Goal: Navigation & Orientation: Find specific page/section

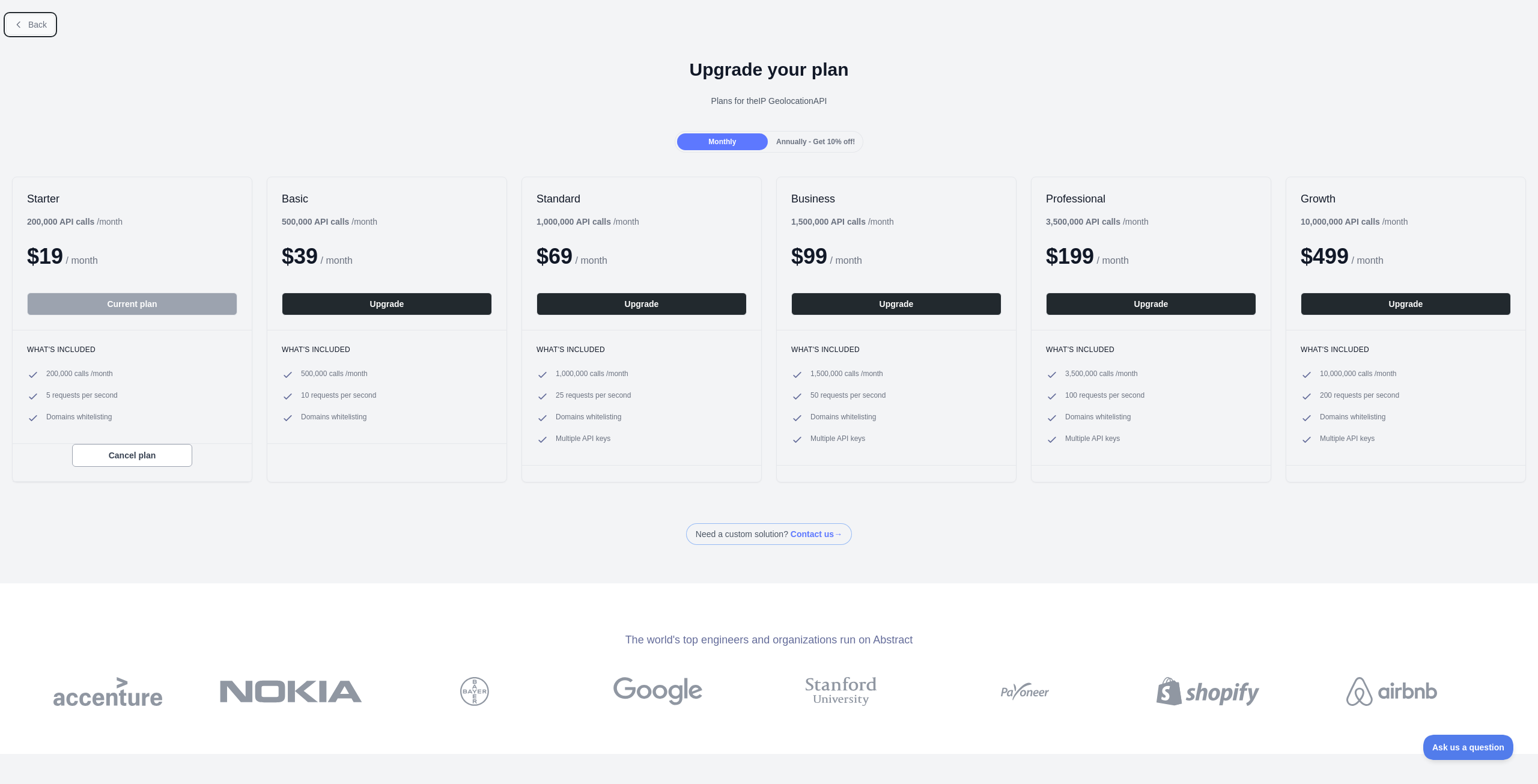
click at [12, 16] on button "Back" at bounding box center [30, 25] width 49 height 21
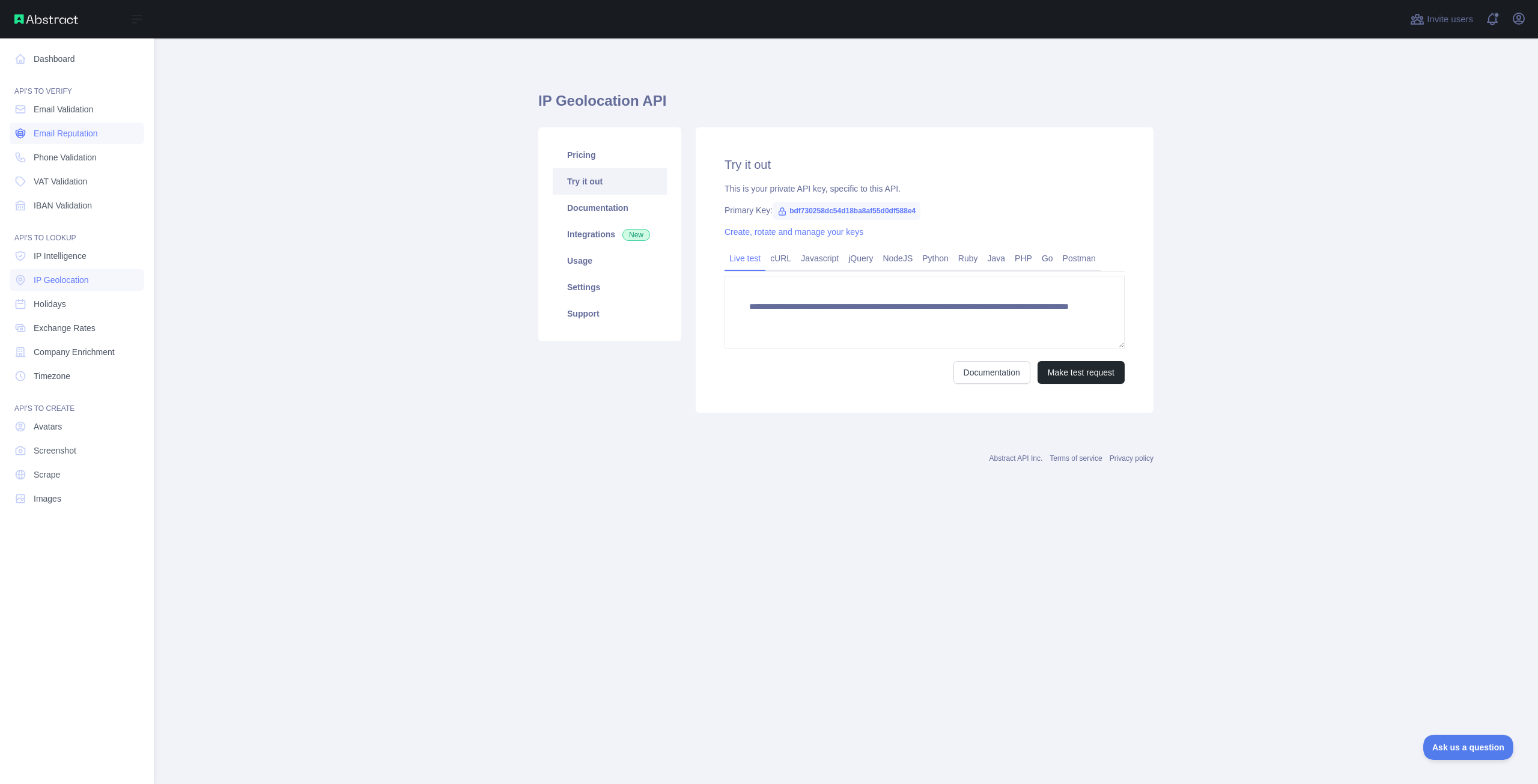
click at [87, 126] on link "Email Reputation" at bounding box center [77, 133] width 135 height 22
click at [64, 262] on link "IP Intelligence" at bounding box center [77, 256] width 135 height 22
type textarea "**********"
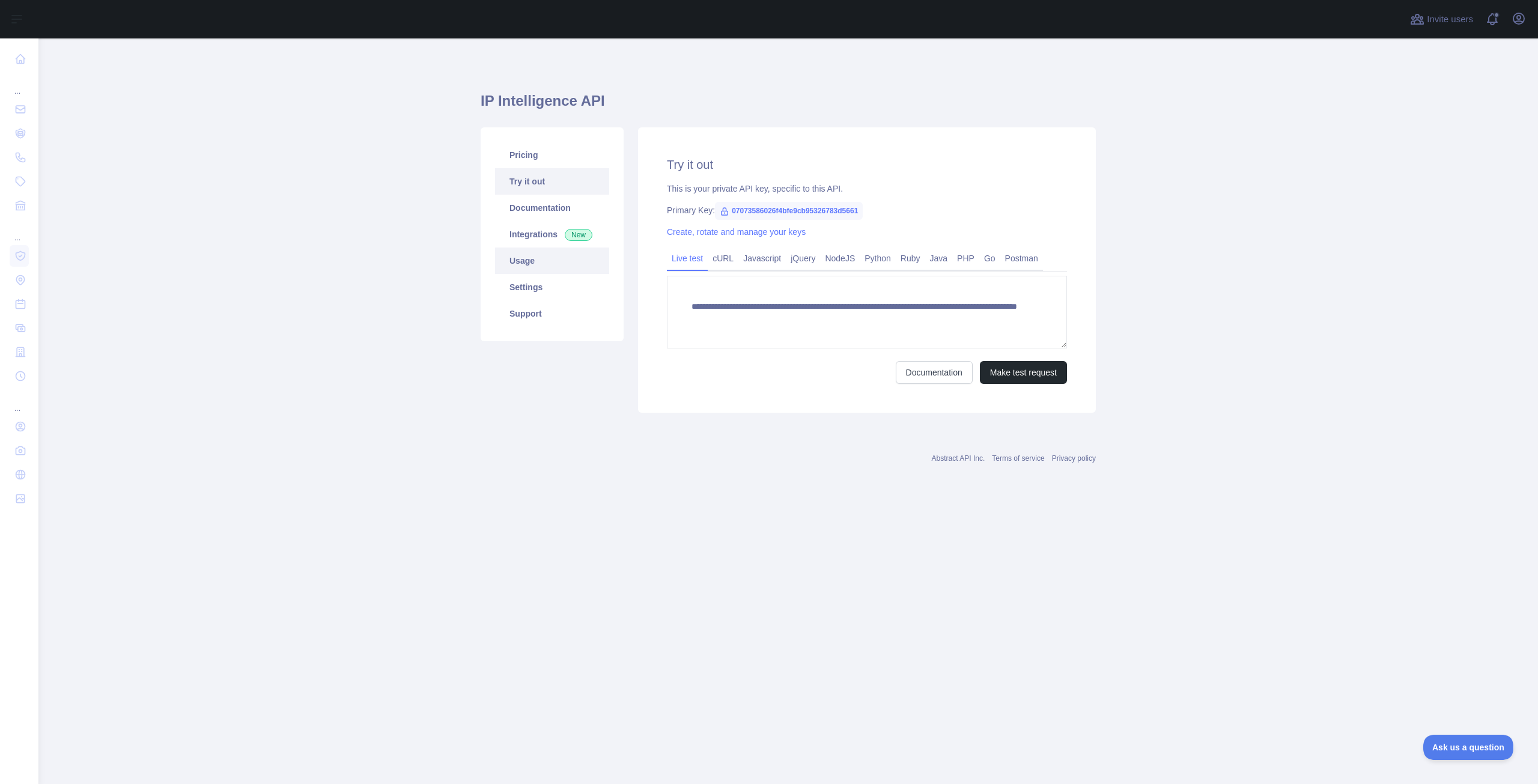
click at [557, 273] on link "Usage" at bounding box center [552, 260] width 114 height 27
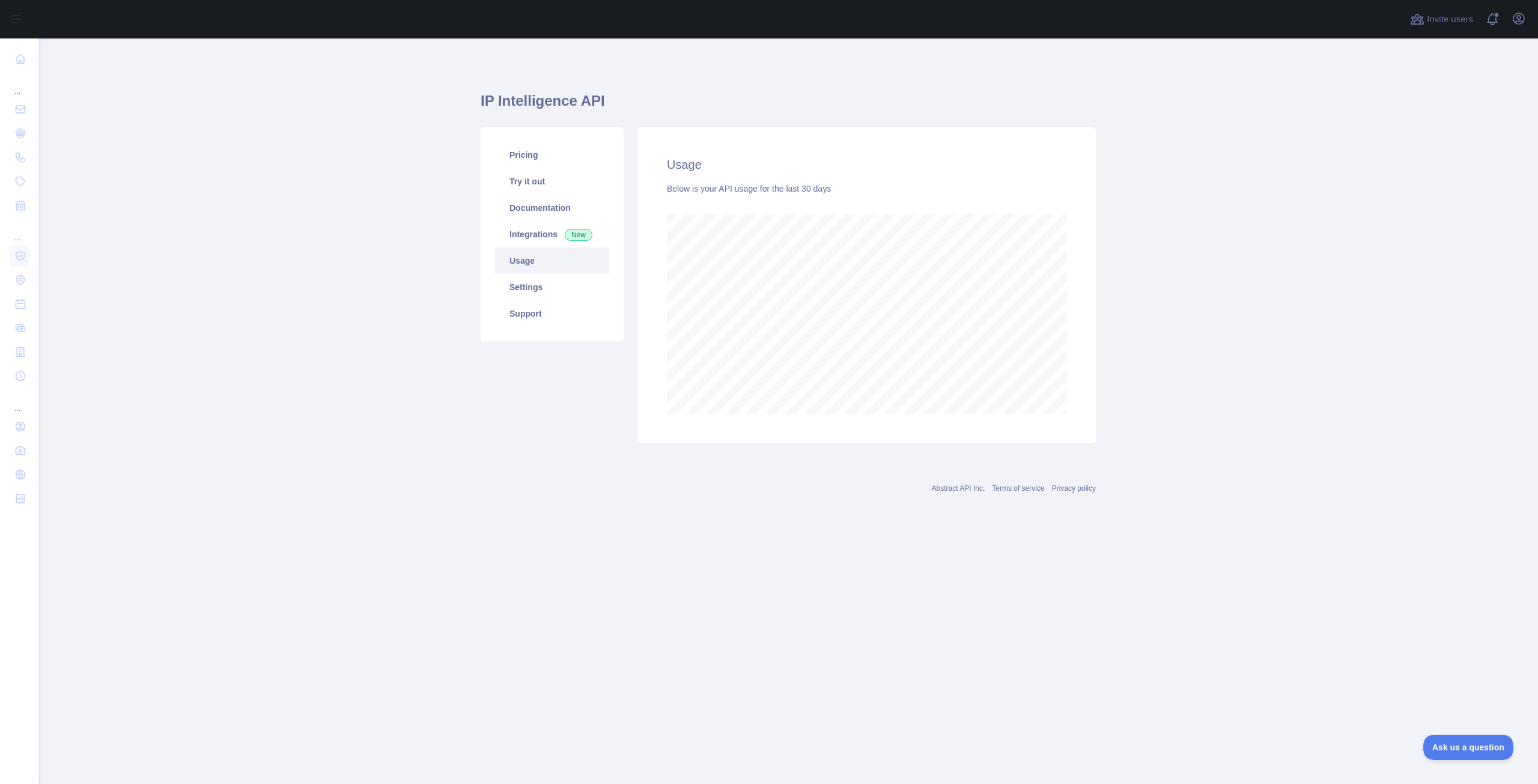
scroll to position [746, 1500]
click at [553, 288] on link "Settings" at bounding box center [552, 287] width 114 height 27
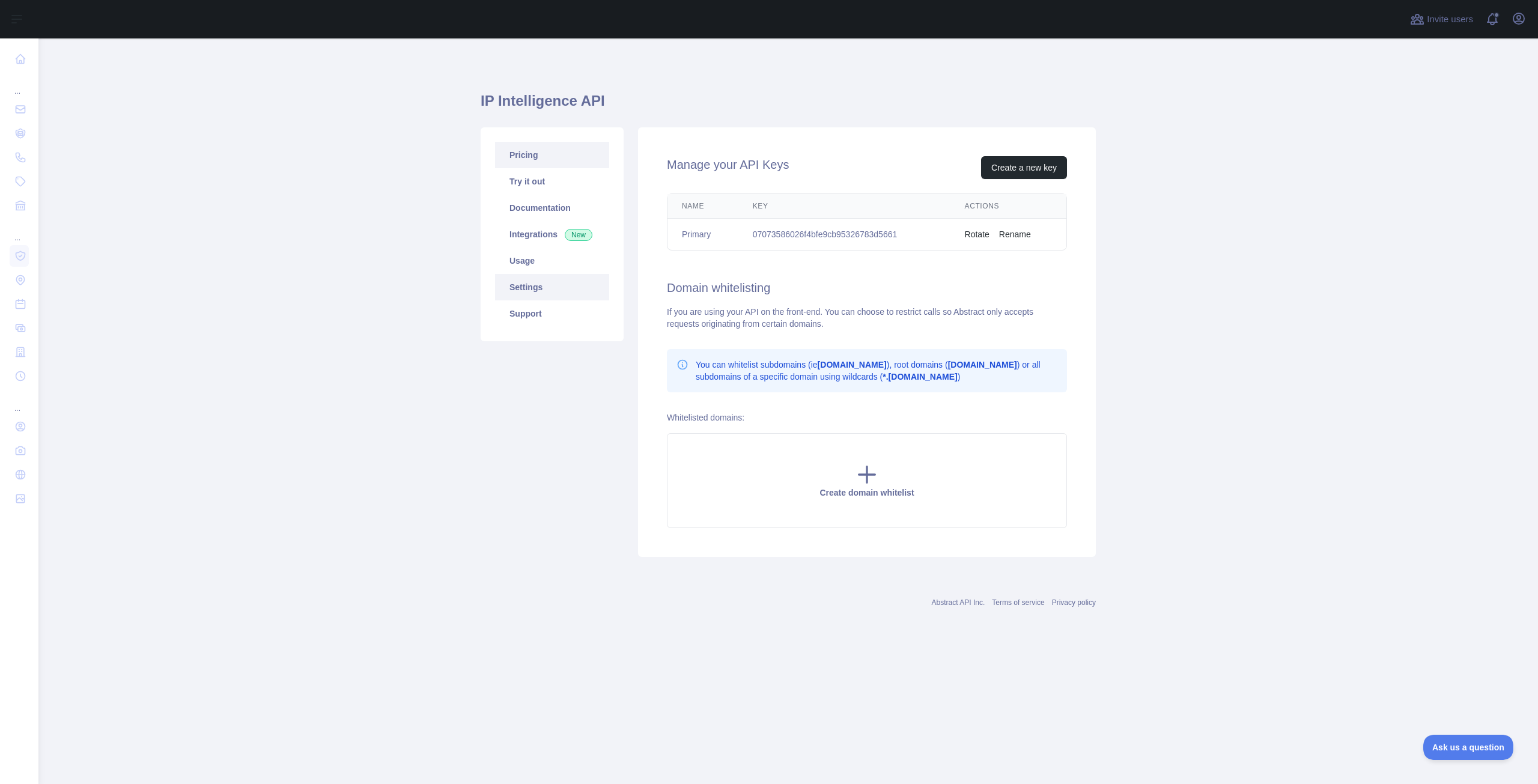
click at [548, 145] on link "Pricing" at bounding box center [552, 154] width 114 height 27
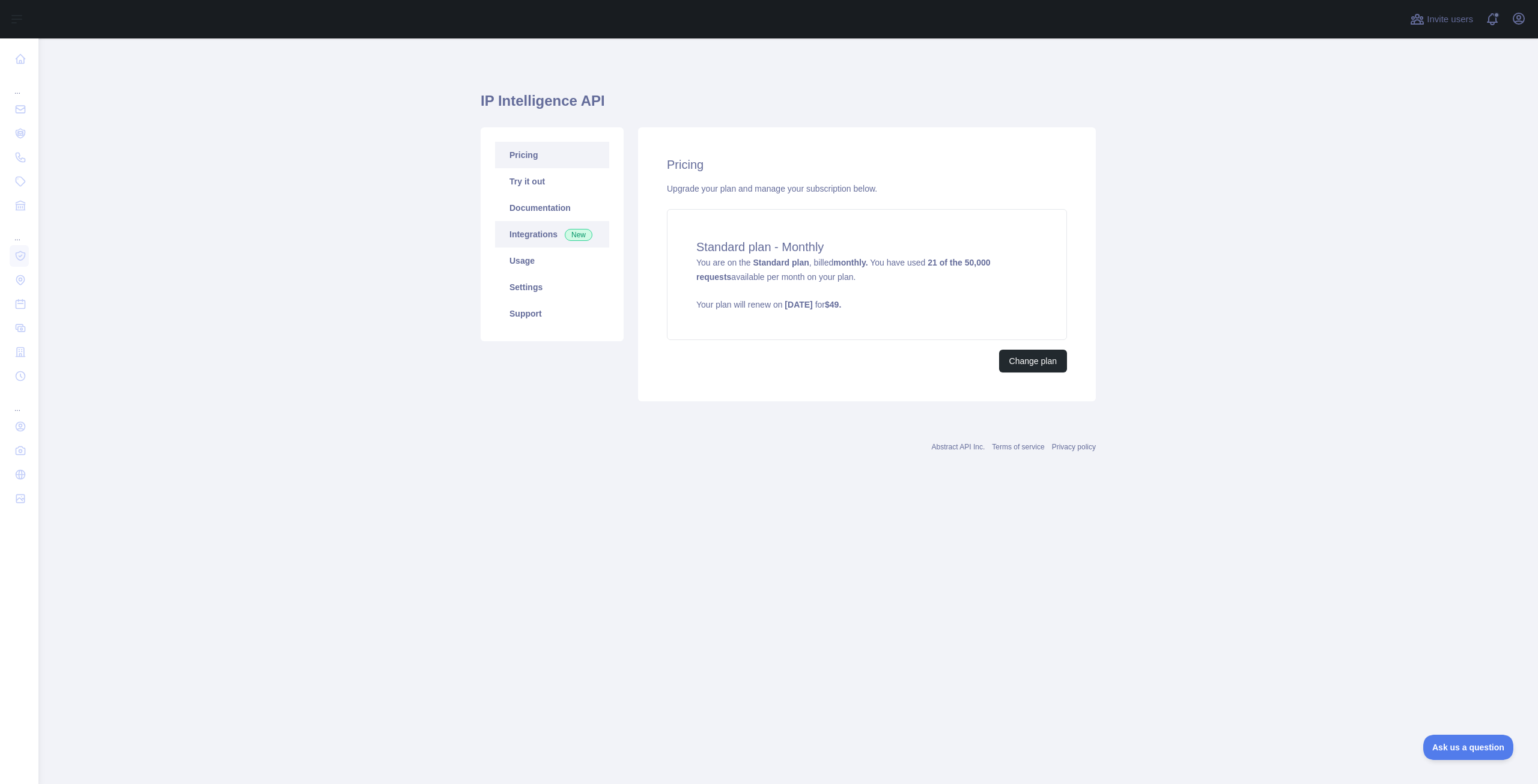
click at [555, 244] on link "Integrations New" at bounding box center [552, 234] width 114 height 27
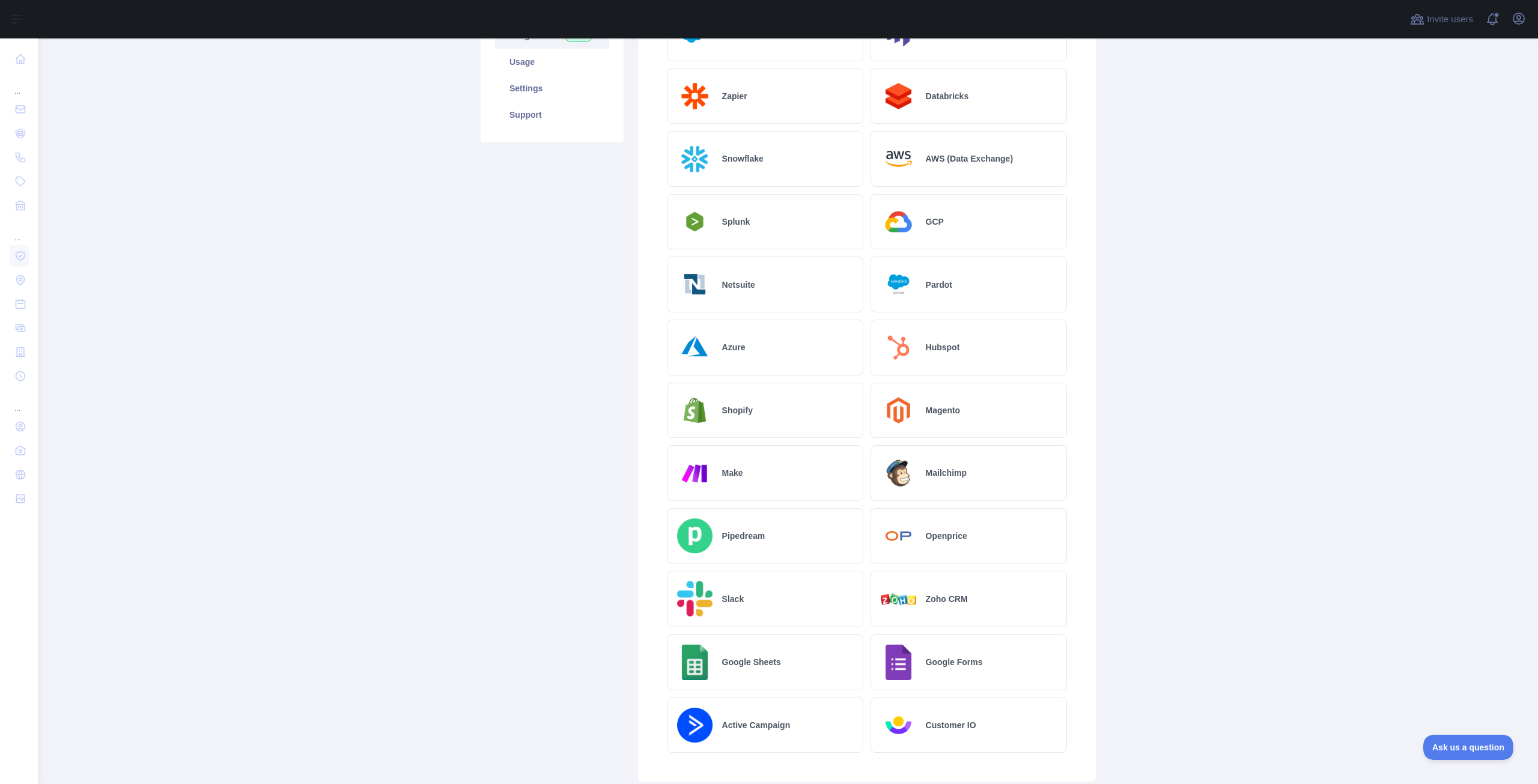
scroll to position [60, 0]
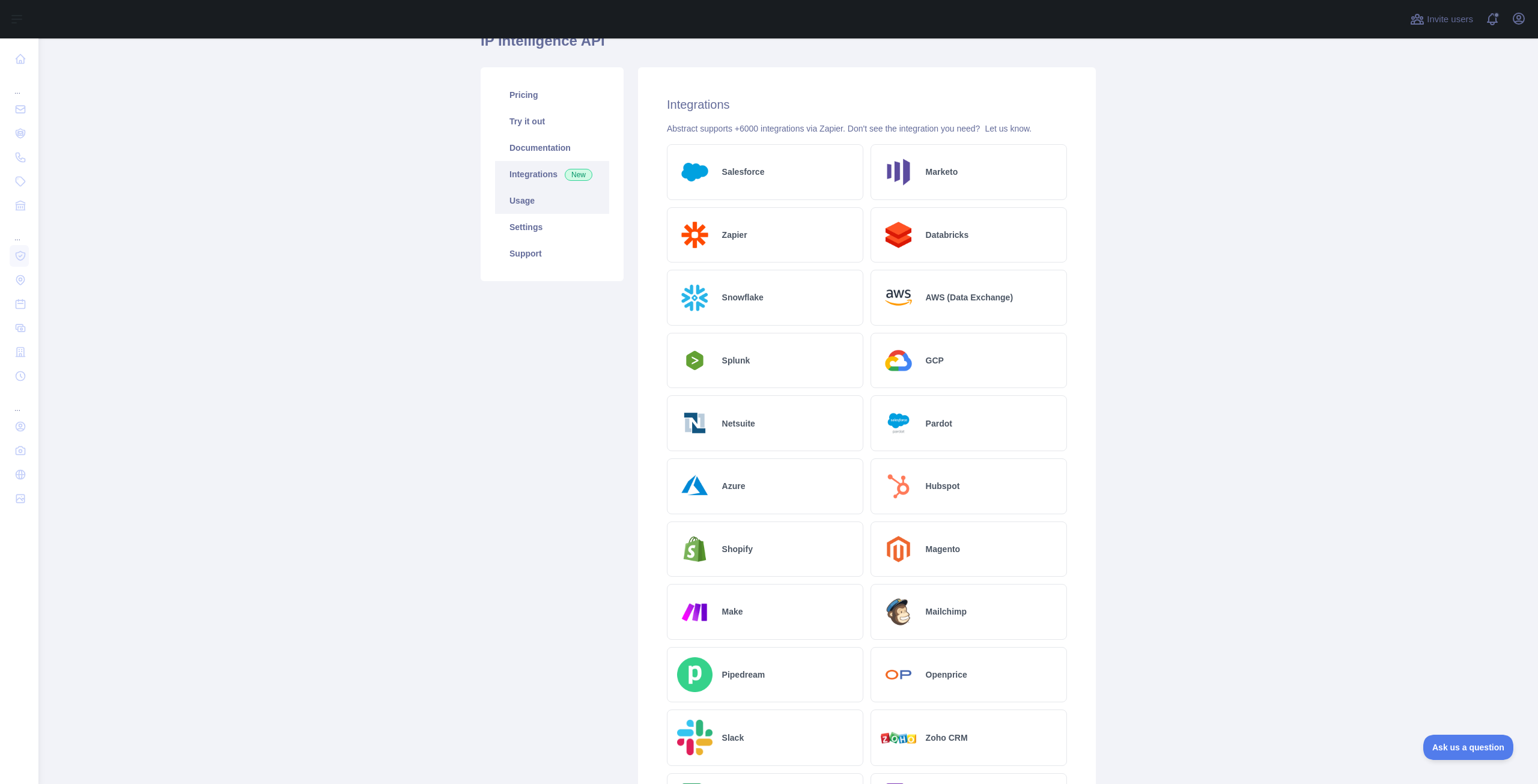
click at [537, 204] on link "Usage" at bounding box center [552, 200] width 114 height 27
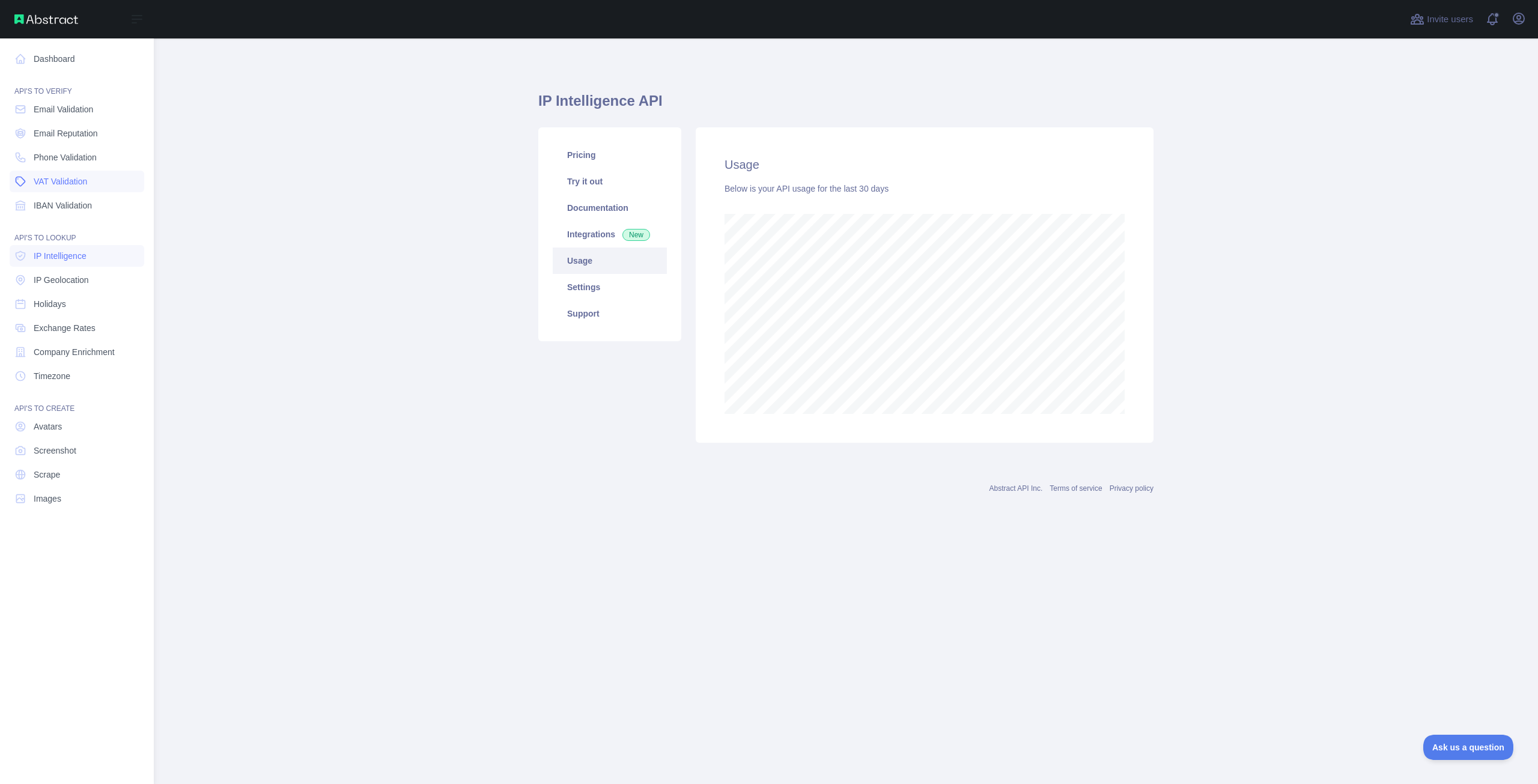
scroll to position [599980, 599372]
click at [42, 276] on span "IP Geolocation" at bounding box center [61, 280] width 55 height 12
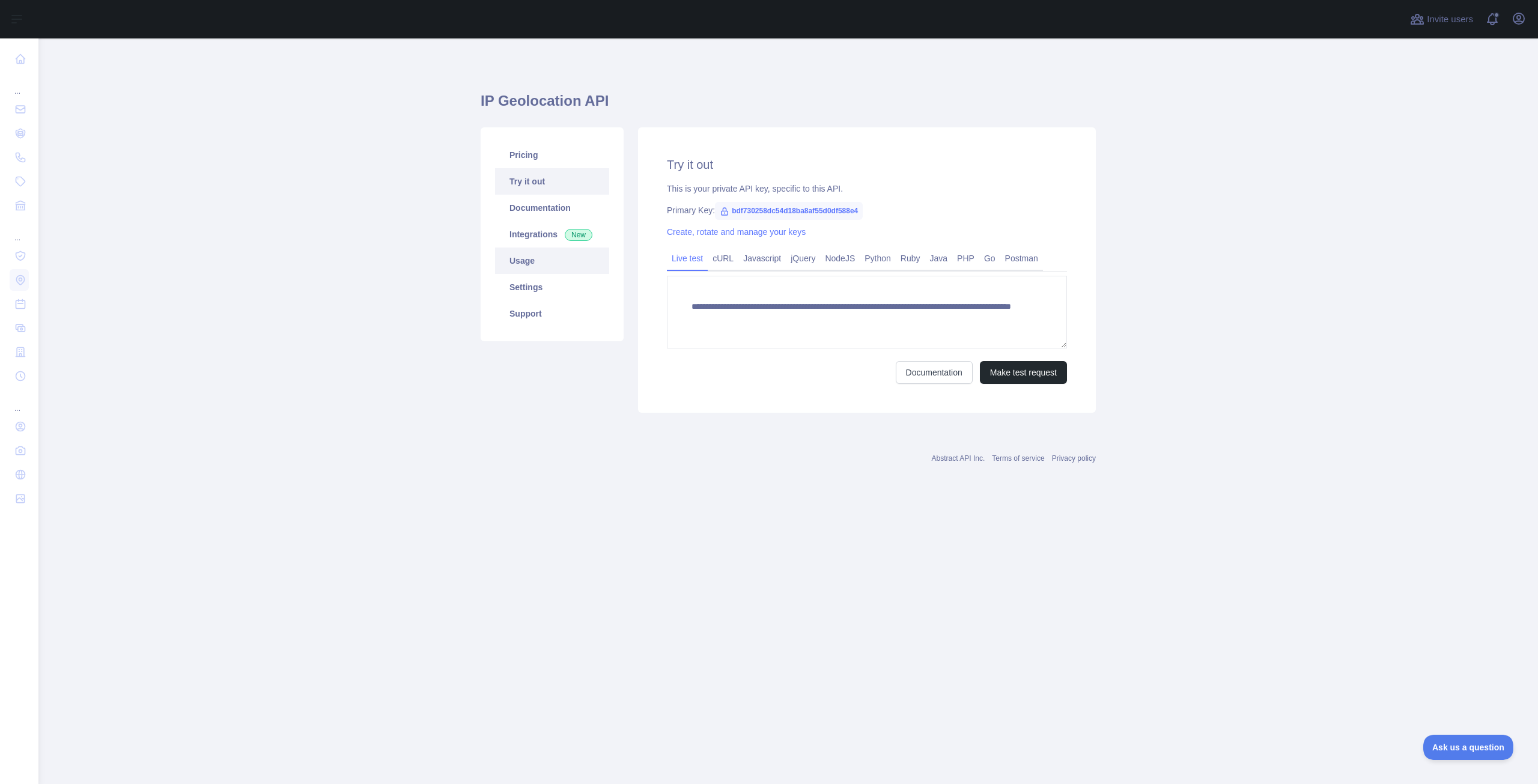
click at [556, 253] on link "Usage" at bounding box center [552, 260] width 114 height 27
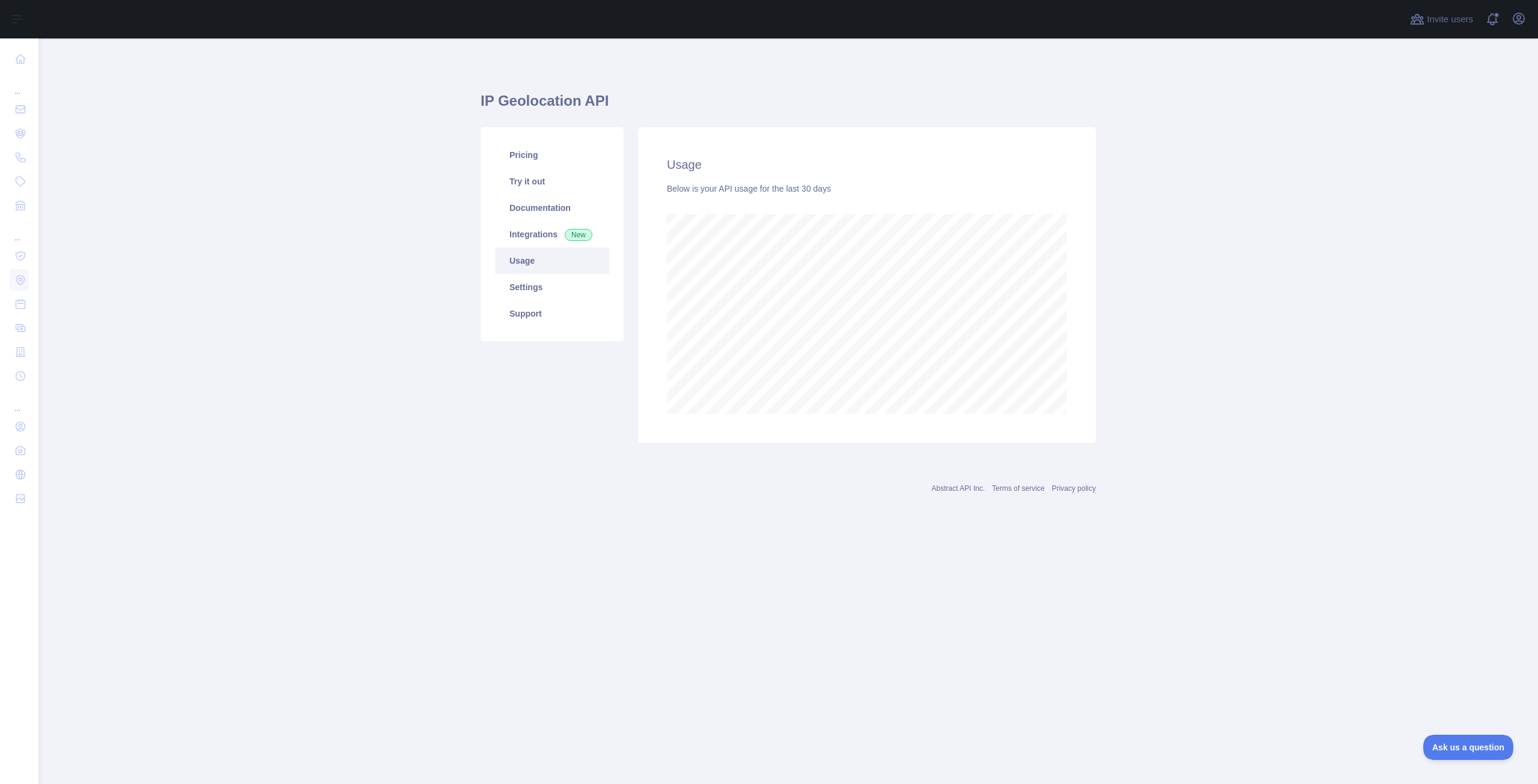
scroll to position [746, 1500]
